Goal: Task Accomplishment & Management: Use online tool/utility

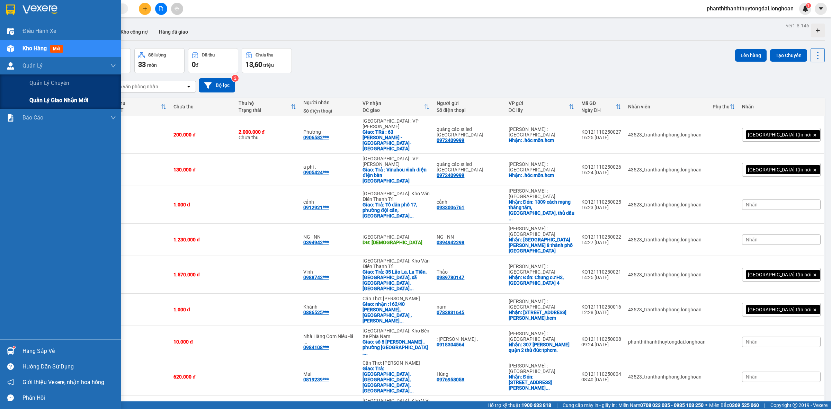
drag, startPoint x: 42, startPoint y: 98, endPoint x: 77, endPoint y: 76, distance: 41.2
click at [43, 99] on span "Quản lý giao nhận mới" at bounding box center [58, 100] width 59 height 9
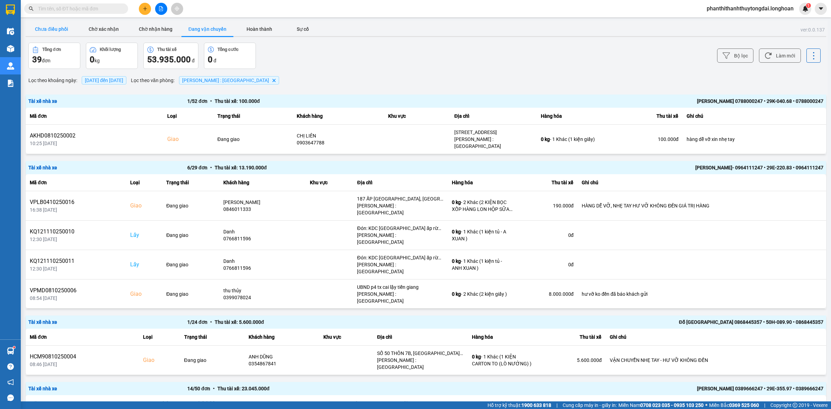
click at [60, 26] on button "Chưa điều phối" at bounding box center [52, 29] width 52 height 14
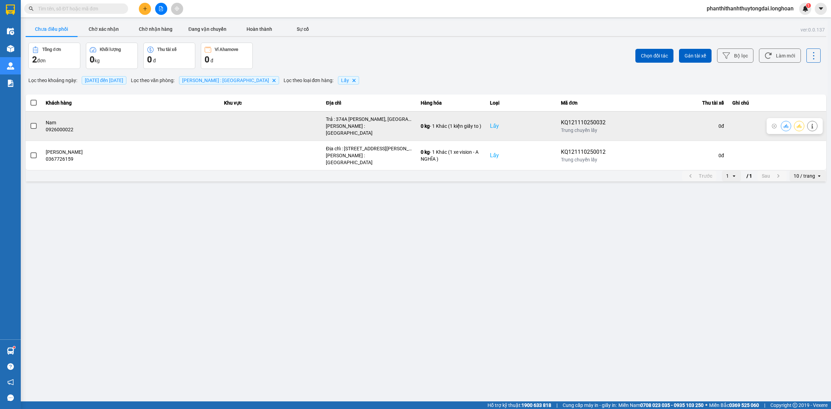
click at [32, 123] on span at bounding box center [33, 126] width 6 height 6
click at [30, 122] on input "checkbox" at bounding box center [30, 122] width 0 height 0
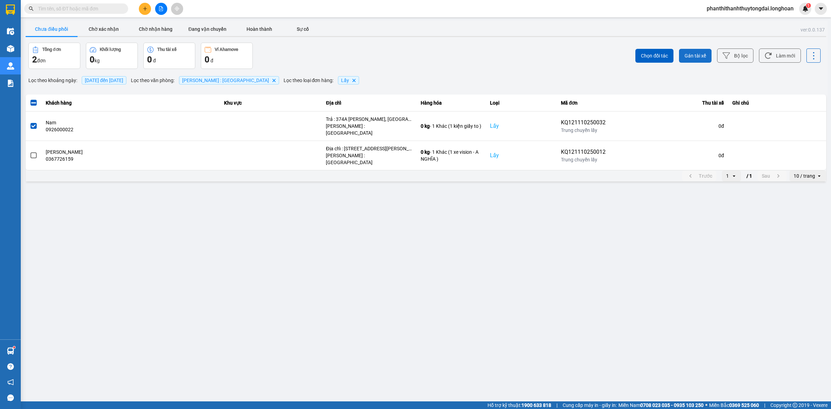
click at [690, 56] on span "Gán tài xế" at bounding box center [695, 55] width 21 height 7
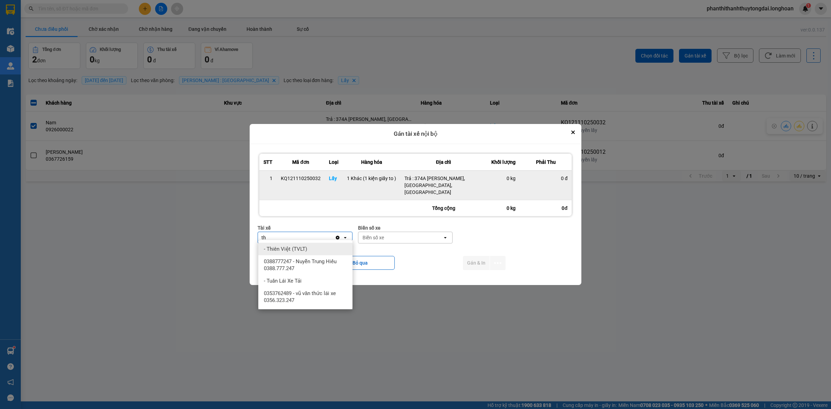
type input "t"
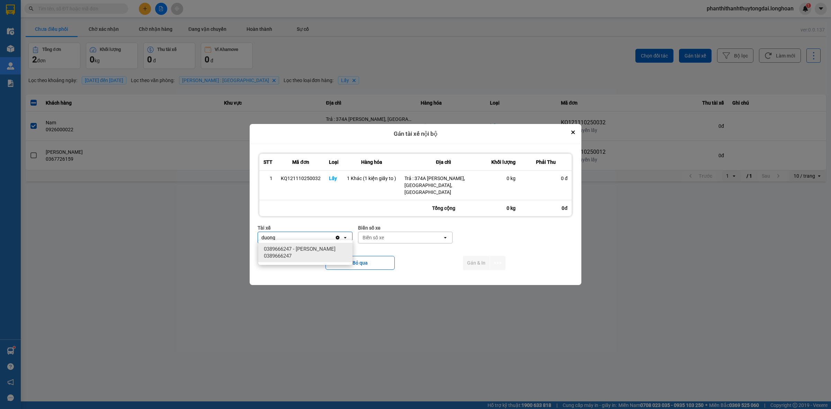
type input "duong"
click at [295, 255] on span "0389666247 - [PERSON_NAME] 0389666247" at bounding box center [307, 253] width 86 height 14
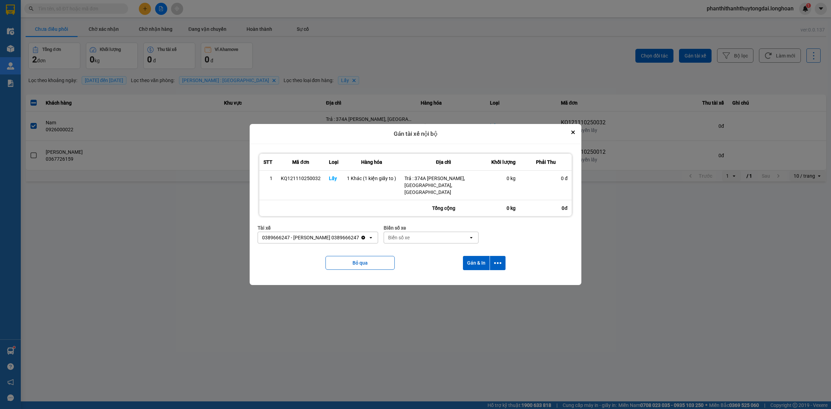
click at [406, 234] on div "Biển số xe" at bounding box center [398, 237] width 21 height 7
type input "05"
click at [426, 284] on span "50H-281.05" at bounding box center [413, 286] width 26 height 7
click at [414, 237] on div "50H-281.05" at bounding box center [401, 237] width 26 height 7
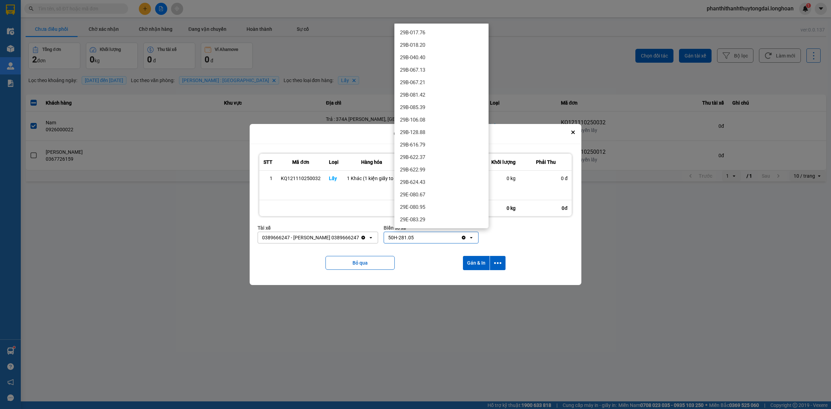
scroll to position [741, 0]
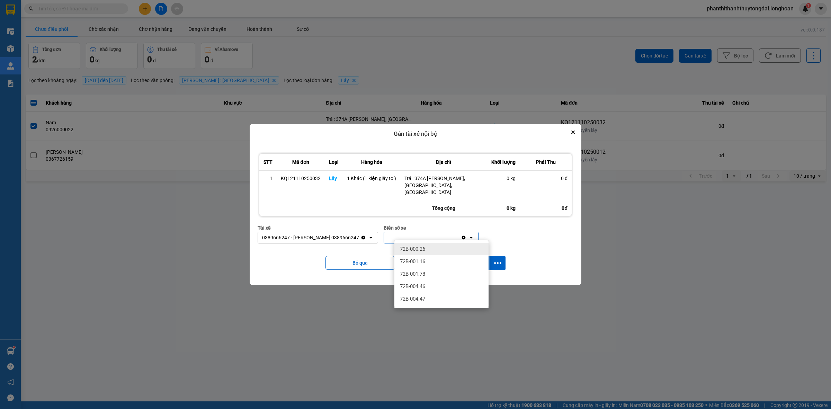
type input "0"
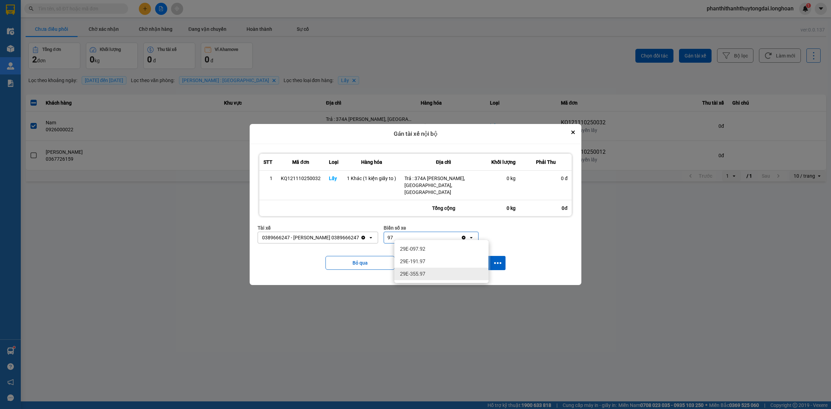
type input "97"
click at [437, 276] on div "29E-355.97" at bounding box center [441, 274] width 94 height 12
click at [436, 232] on div "29E-355.97" at bounding box center [422, 237] width 77 height 11
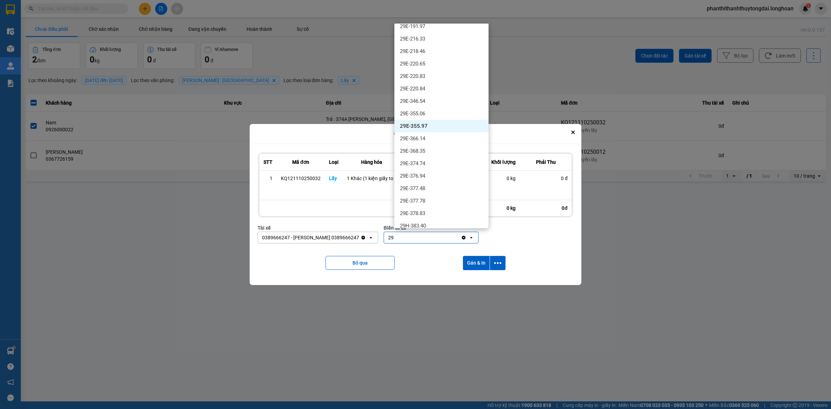
scroll to position [536, 0]
type input "2"
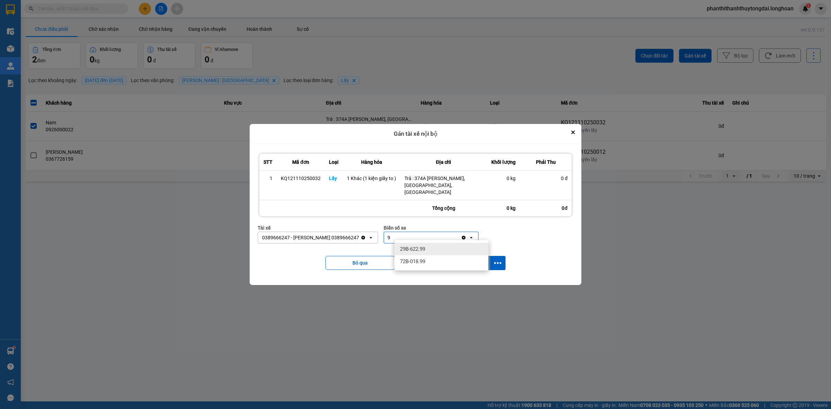
scroll to position [0, 0]
type input "97"
drag, startPoint x: 420, startPoint y: 277, endPoint x: 429, endPoint y: 263, distance: 17.1
click at [421, 270] on span "29E-355.97" at bounding box center [412, 273] width 25 height 7
click at [466, 257] on button "Gán & In" at bounding box center [476, 263] width 27 height 14
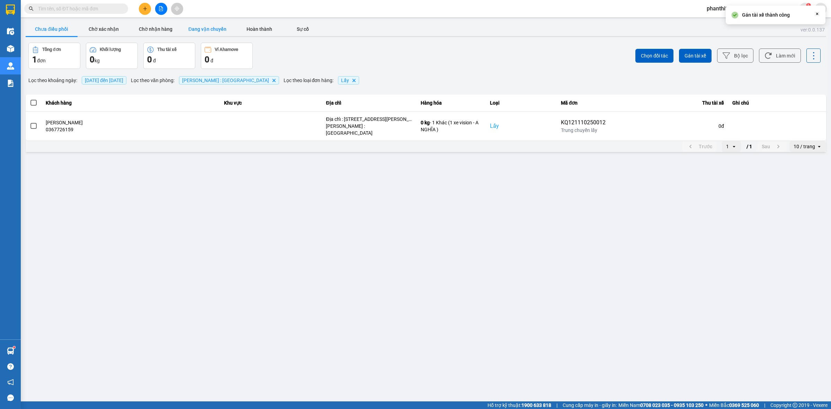
click at [202, 23] on button "Đang vận chuyển" at bounding box center [207, 29] width 52 height 14
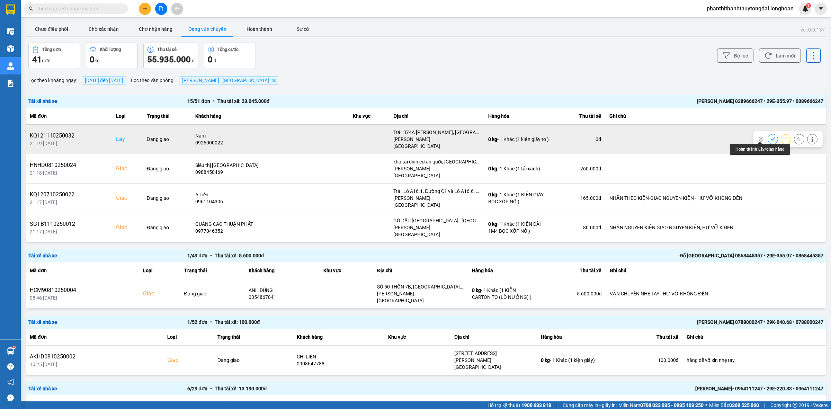
click at [768, 134] on button at bounding box center [773, 139] width 10 height 12
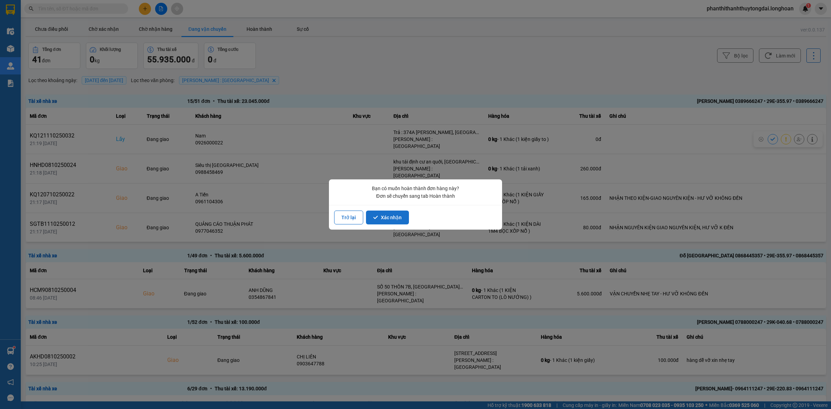
click at [378, 212] on button "Xác nhận" at bounding box center [387, 218] width 43 height 14
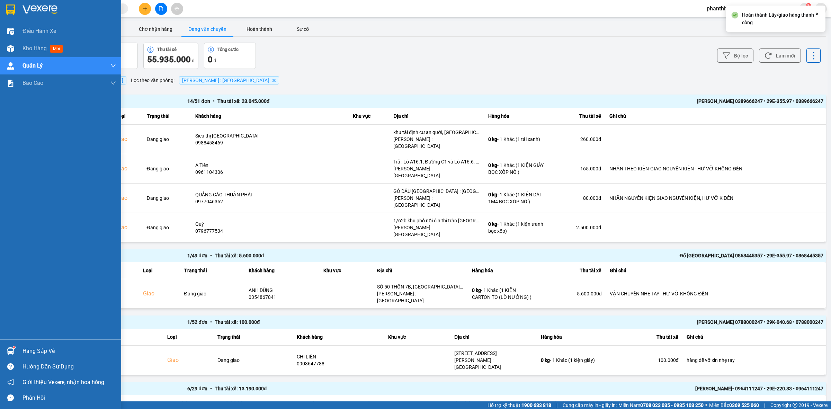
click at [11, 8] on img at bounding box center [10, 10] width 9 height 10
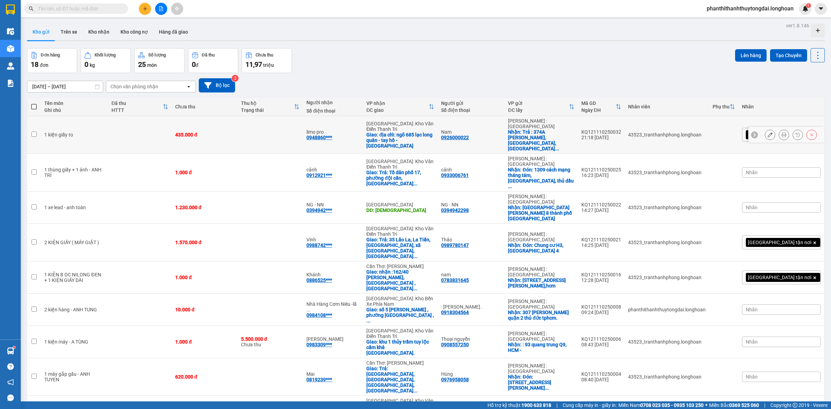
click at [409, 132] on div "Giao: địa chỉ: ngõ 685 lạc long quân - tay hồ -[GEOGRAPHIC_DATA]" at bounding box center [400, 140] width 68 height 17
checkbox input "true"
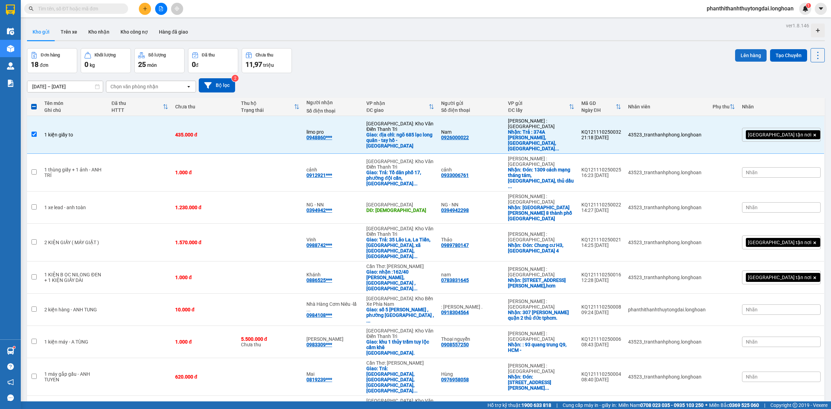
click at [735, 52] on button "Lên hàng" at bounding box center [751, 55] width 32 height 12
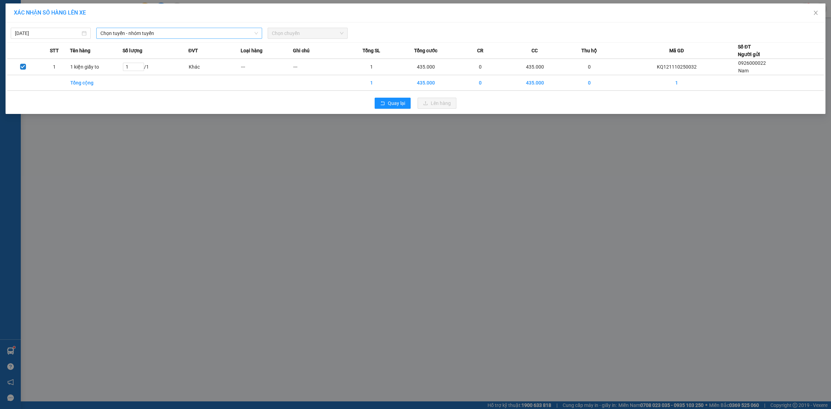
click at [142, 33] on span "Chọn tuyến - nhóm tuyến" at bounding box center [179, 33] width 158 height 10
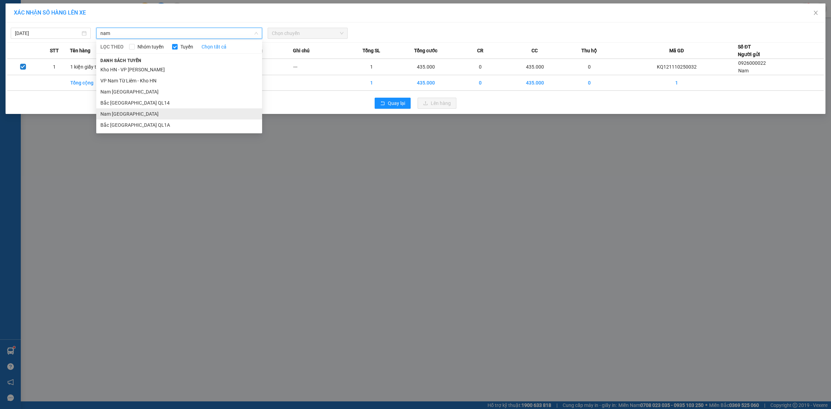
type input "nam"
drag, startPoint x: 133, startPoint y: 114, endPoint x: 350, endPoint y: 54, distance: 224.7
click at [135, 113] on li "Nam [GEOGRAPHIC_DATA]" at bounding box center [179, 113] width 166 height 11
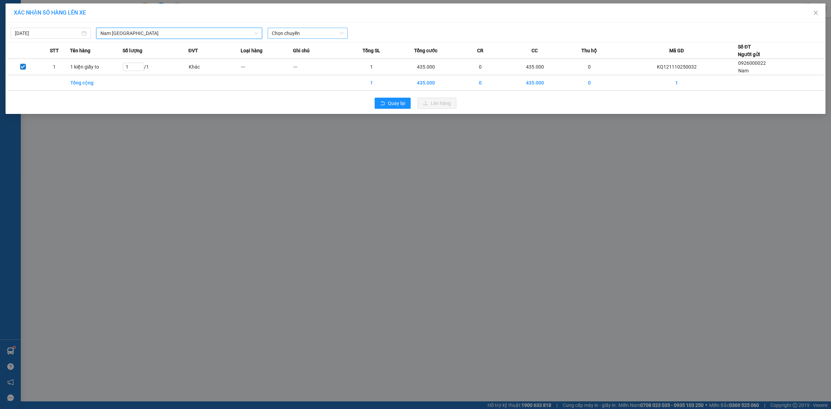
click at [316, 32] on span "Chọn chuyến" at bounding box center [308, 33] width 72 height 10
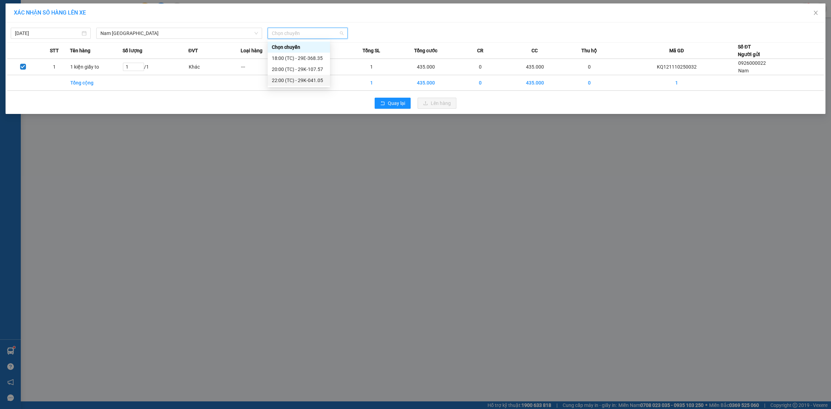
click at [296, 81] on div "22:00 (TC) - 29K-041.05" at bounding box center [299, 81] width 54 height 8
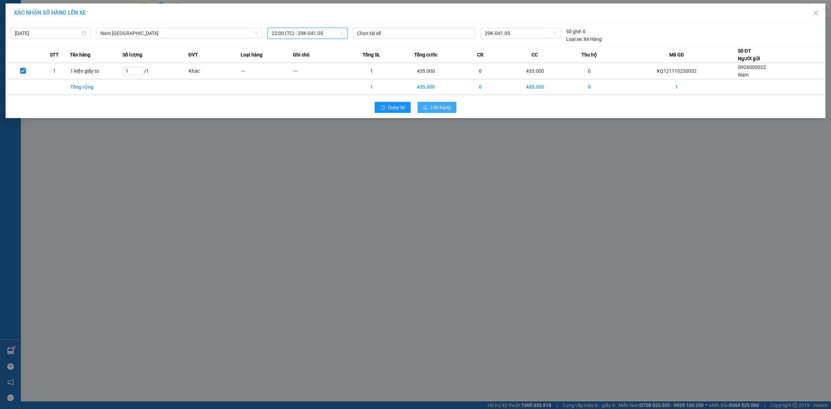
click at [444, 109] on span "Lên hàng" at bounding box center [441, 108] width 20 height 8
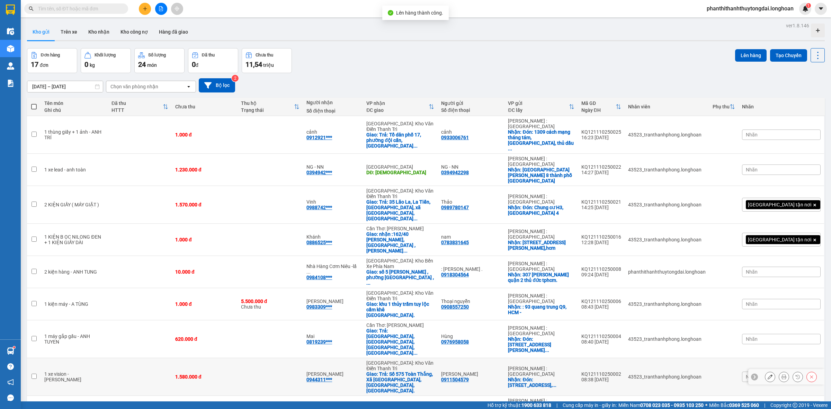
scroll to position [153, 0]
